Goal: Transaction & Acquisition: Purchase product/service

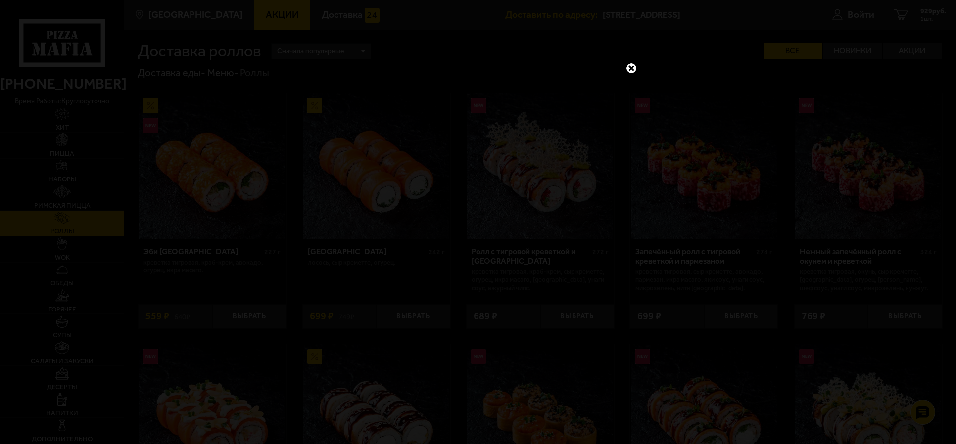
scroll to position [618, 0]
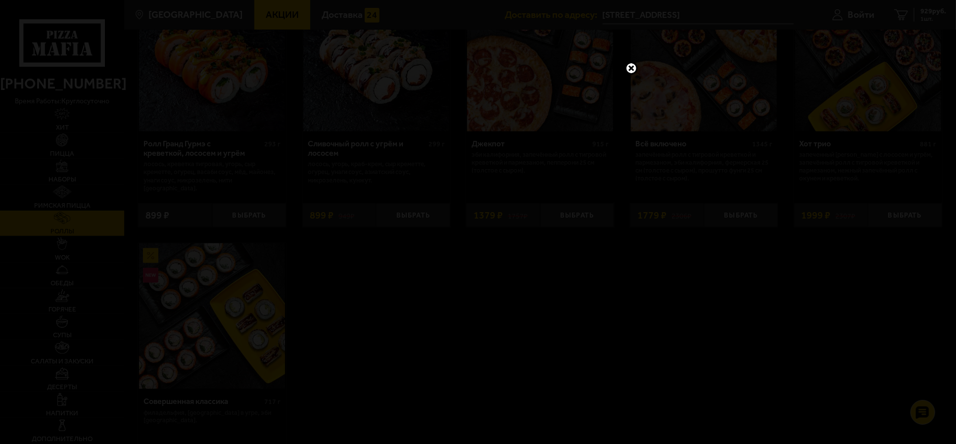
click at [636, 68] on link at bounding box center [631, 68] width 13 height 13
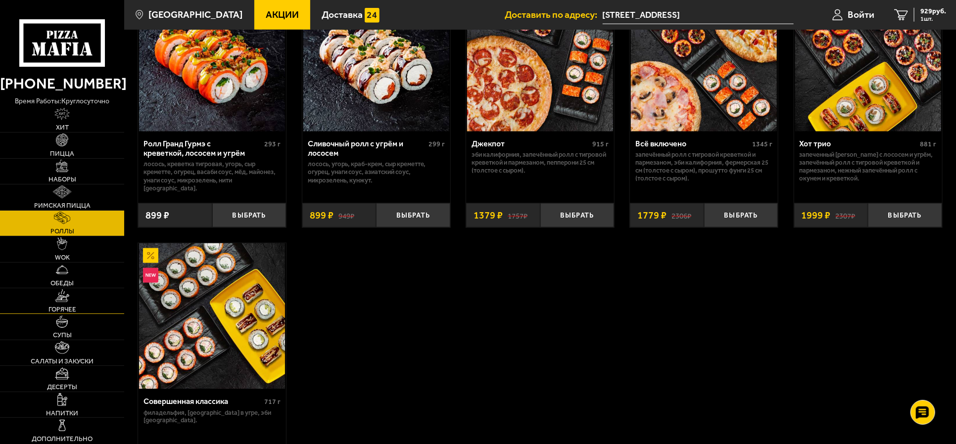
click at [57, 300] on img at bounding box center [62, 295] width 14 height 13
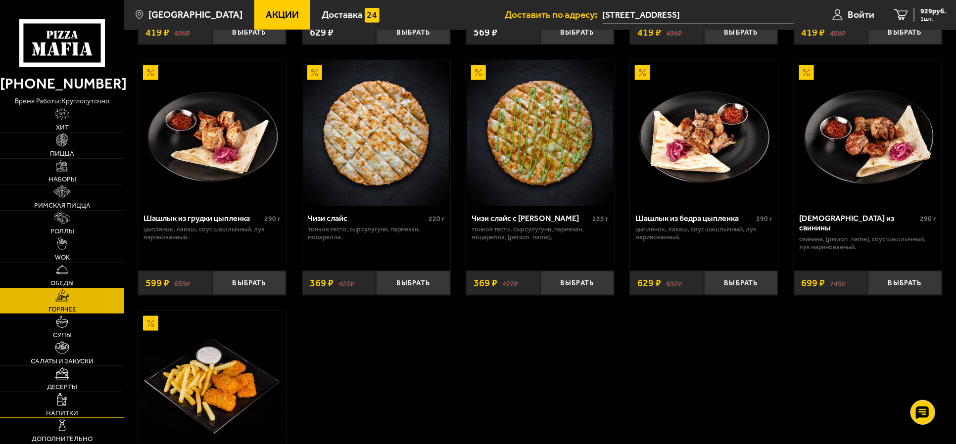
scroll to position [618, 0]
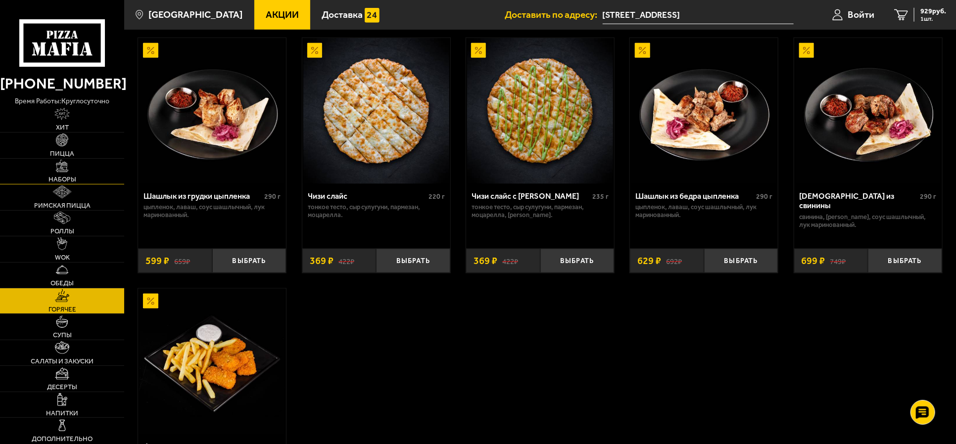
click at [71, 172] on link "Наборы" at bounding box center [62, 171] width 124 height 25
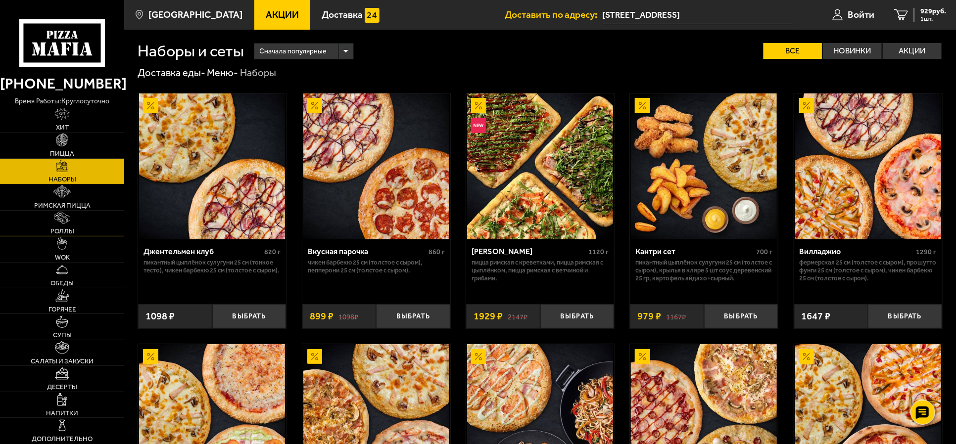
click at [50, 217] on link "Роллы" at bounding box center [62, 223] width 124 height 25
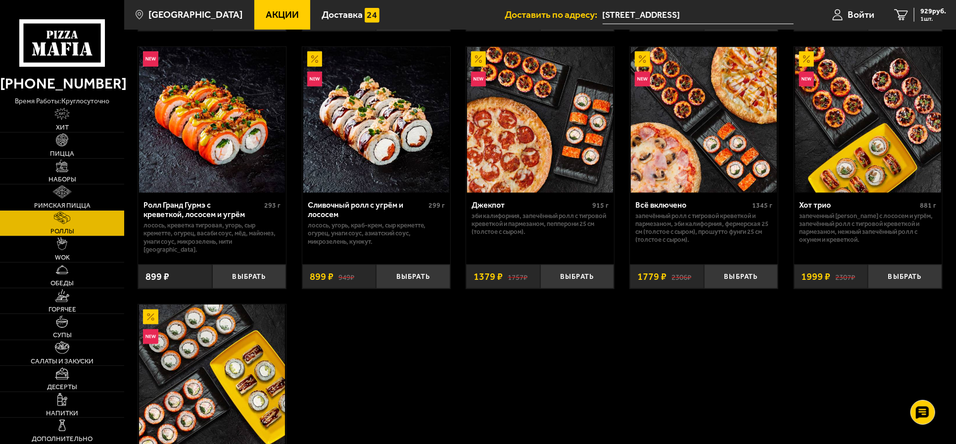
scroll to position [680, 0]
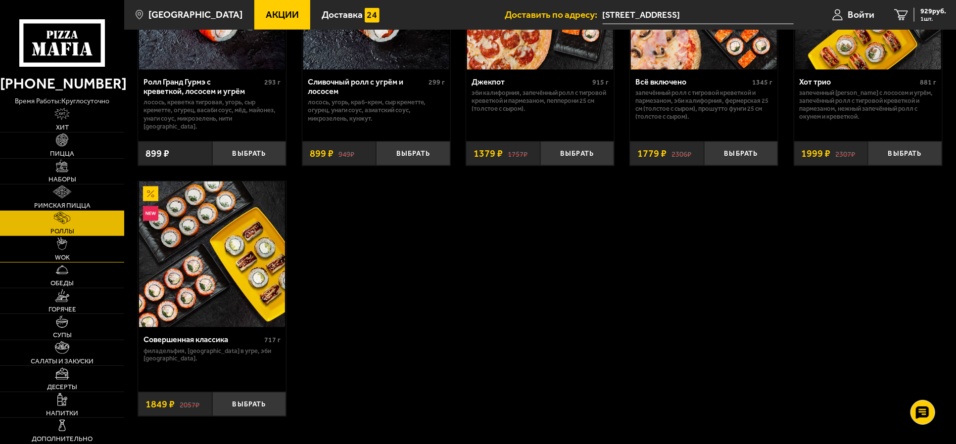
click at [59, 251] on link "WOK" at bounding box center [62, 248] width 124 height 25
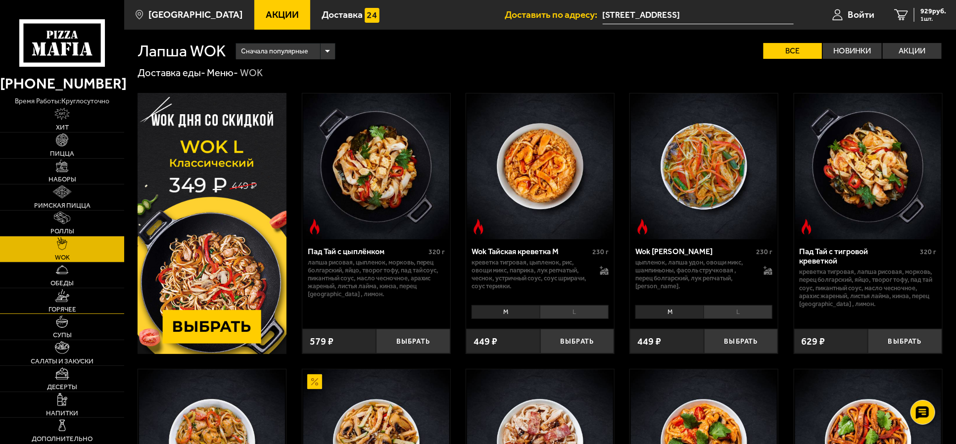
click at [64, 297] on img at bounding box center [62, 295] width 14 height 13
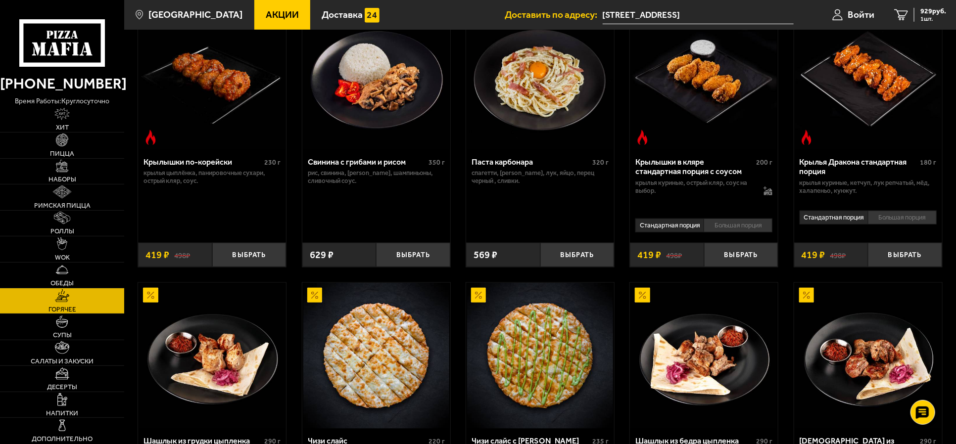
scroll to position [371, 0]
